Goal: Use online tool/utility: Utilize a website feature to perform a specific function

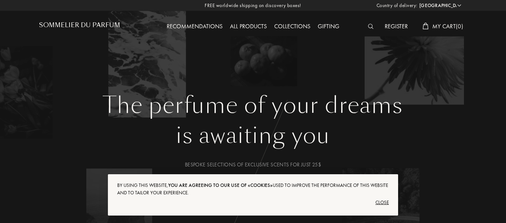
select select "US"
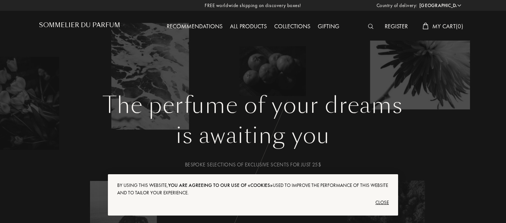
click at [385, 202] on div "Close" at bounding box center [253, 202] width 272 height 12
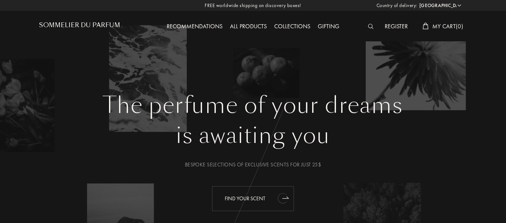
click at [284, 198] on icon "animation" at bounding box center [285, 197] width 6 height 2
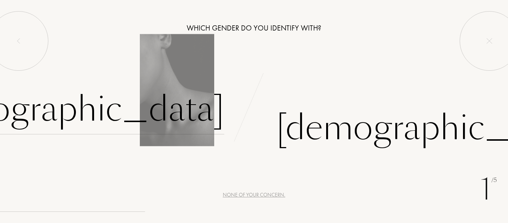
click at [176, 112] on div "[DEMOGRAPHIC_DATA]" at bounding box center [69, 109] width 311 height 50
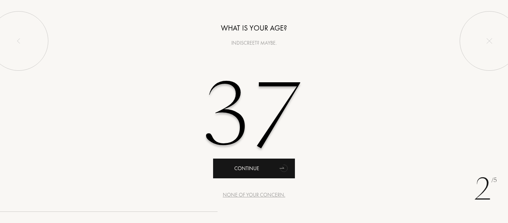
type input "37"
click at [268, 172] on div "Continue" at bounding box center [254, 169] width 82 height 20
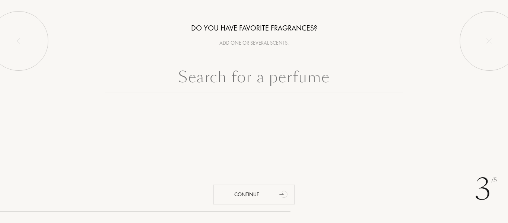
type input "В"
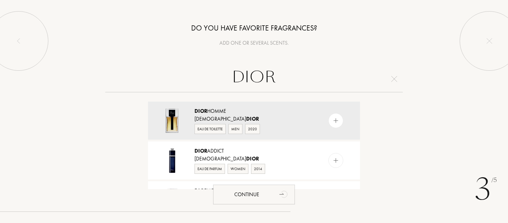
click at [323, 68] on input "DIOR" at bounding box center [254, 78] width 298 height 27
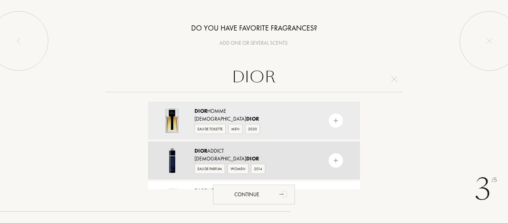
type input "DIOR"
click at [267, 156] on div "Christian Dior" at bounding box center [254, 159] width 118 height 8
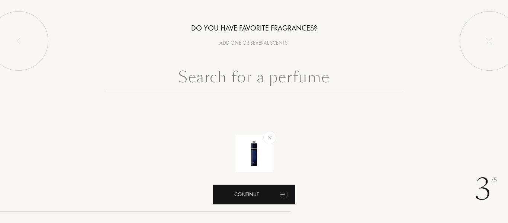
click at [283, 194] on g "animation" at bounding box center [252, 152] width 72 height 93
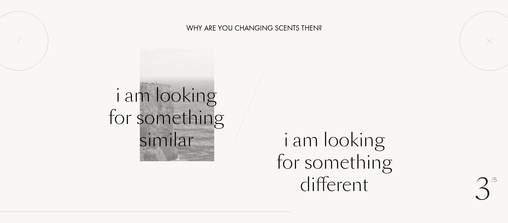
click at [170, 122] on div "I am looking for something similar" at bounding box center [166, 117] width 116 height 67
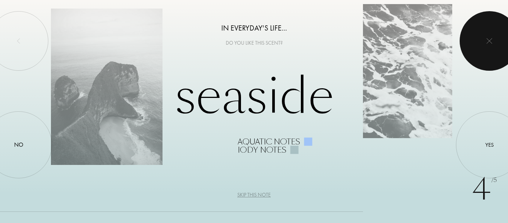
click at [485, 32] on div at bounding box center [490, 41] width 60 height 60
